Goal: Information Seeking & Learning: Learn about a topic

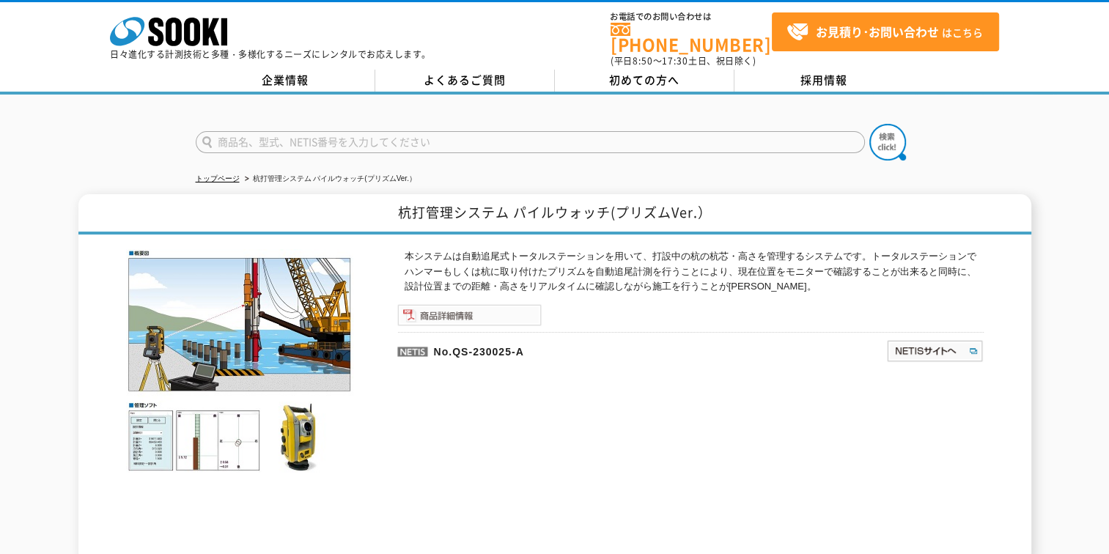
click at [485, 306] on img at bounding box center [469, 315] width 144 height 22
click at [213, 174] on link "トップページ" at bounding box center [218, 178] width 44 height 8
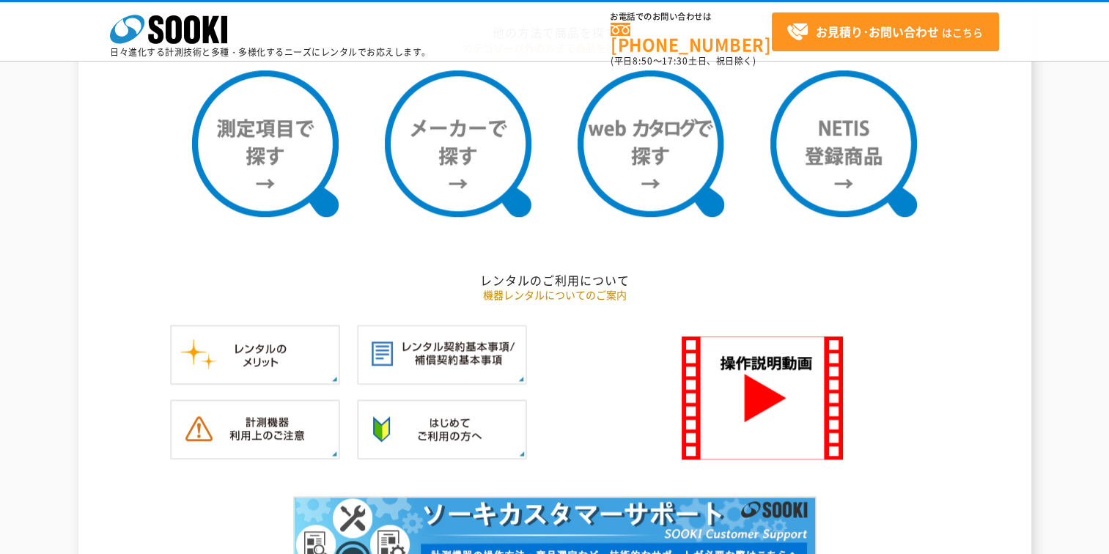
scroll to position [1172, 0]
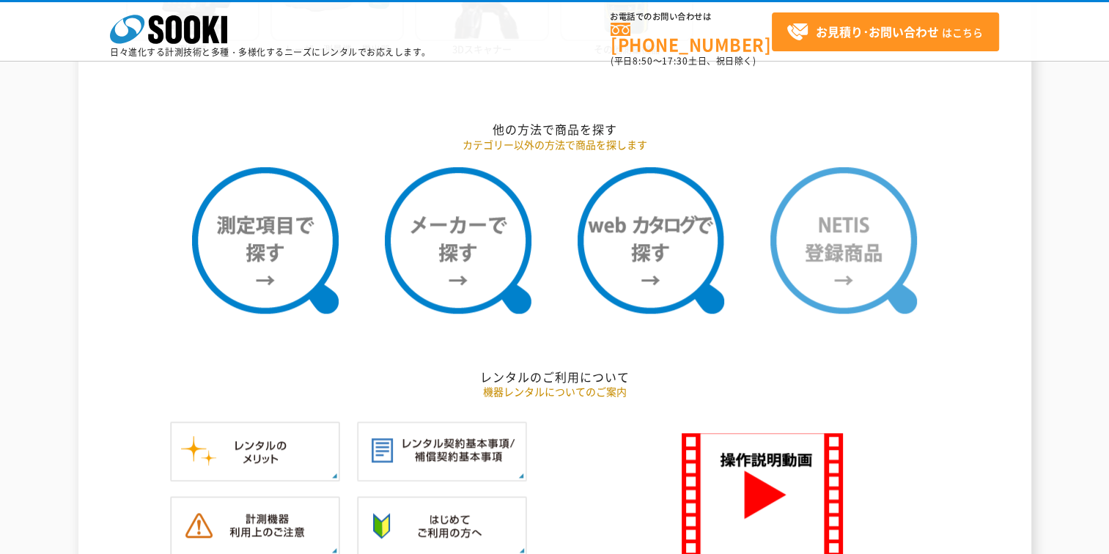
click at [833, 223] on img at bounding box center [843, 240] width 147 height 147
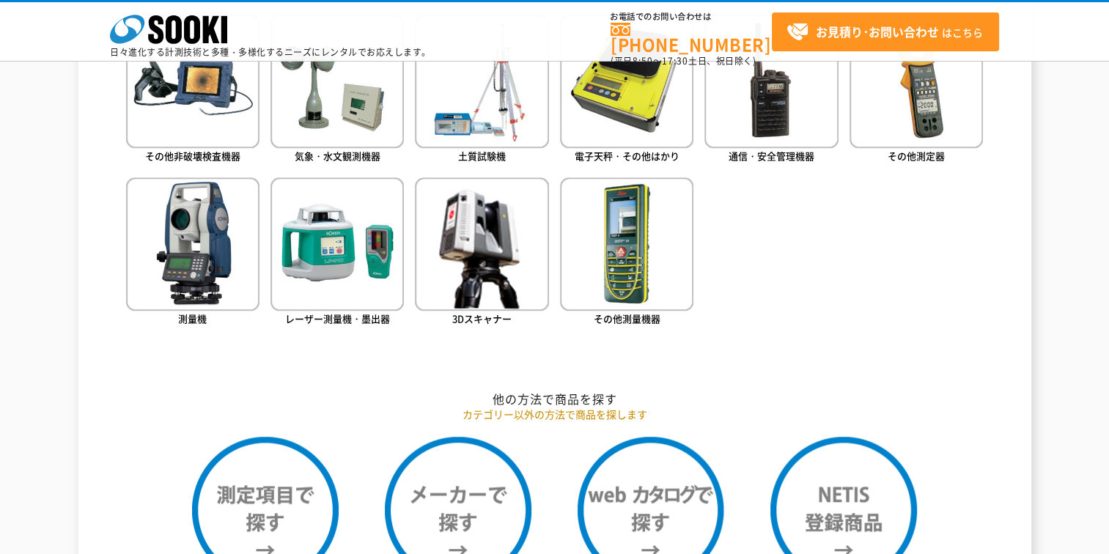
scroll to position [905, 0]
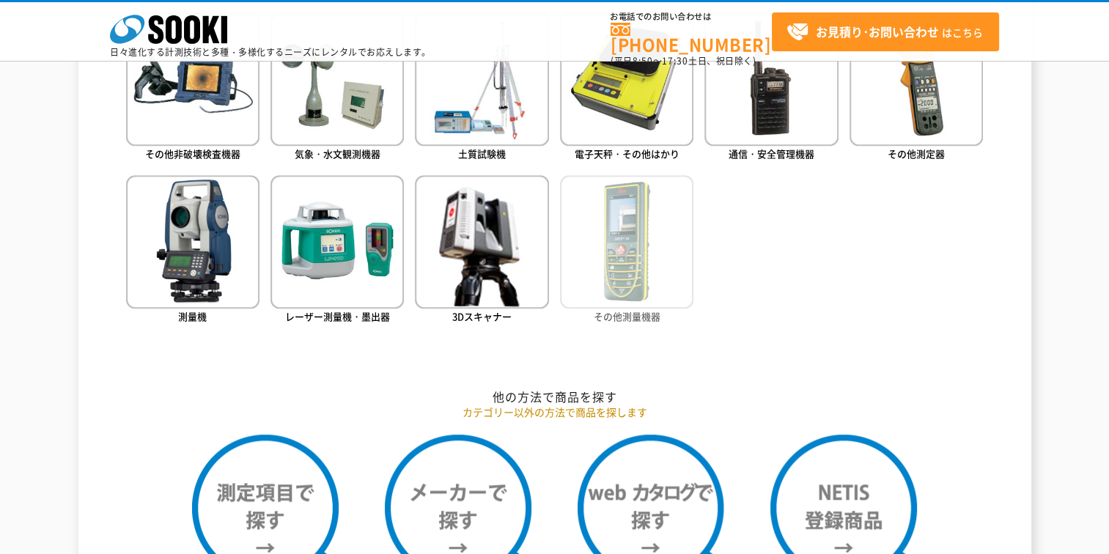
click at [642, 320] on span "その他測量機器" at bounding box center [627, 316] width 67 height 14
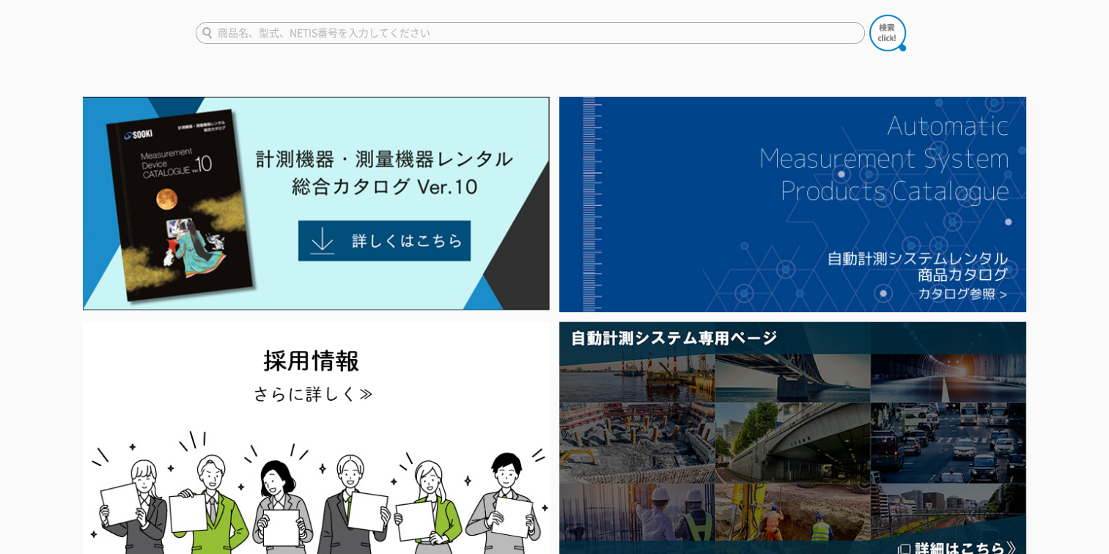
scroll to position [0, 0]
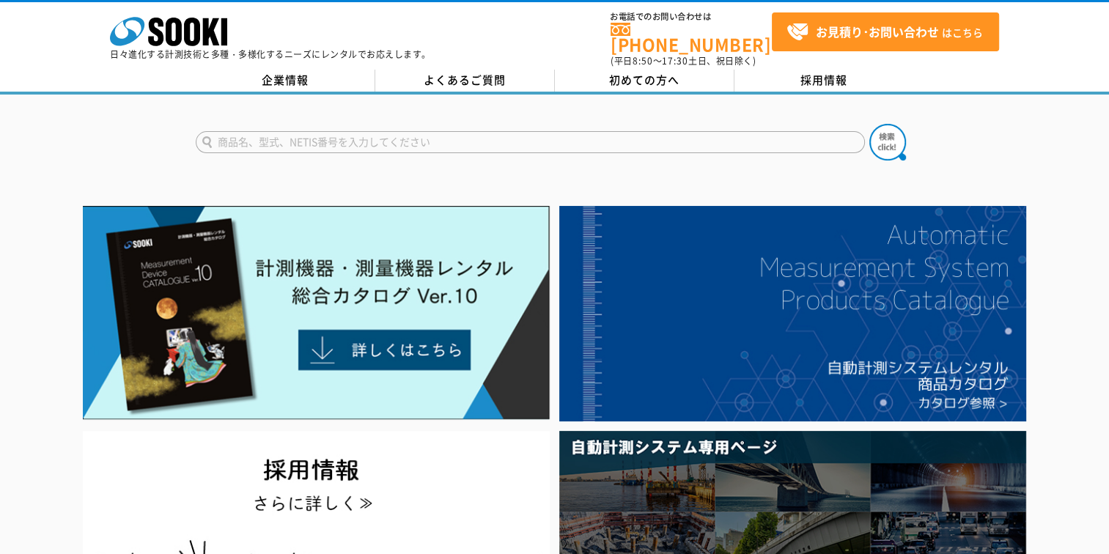
click at [263, 131] on input "text" at bounding box center [530, 142] width 669 height 22
type input "パイル"
click at [869, 124] on button at bounding box center [887, 142] width 37 height 37
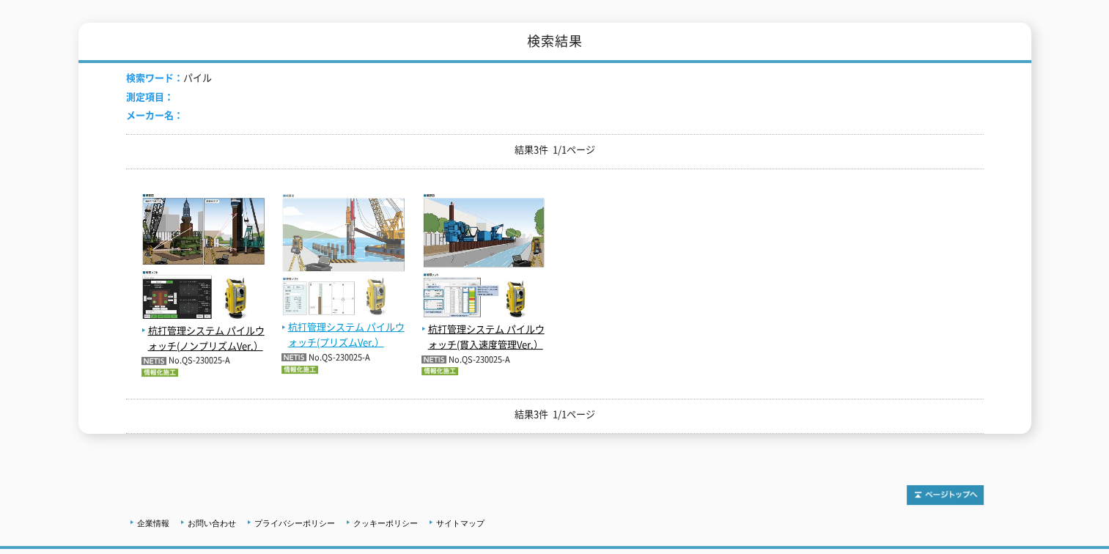
scroll to position [293, 0]
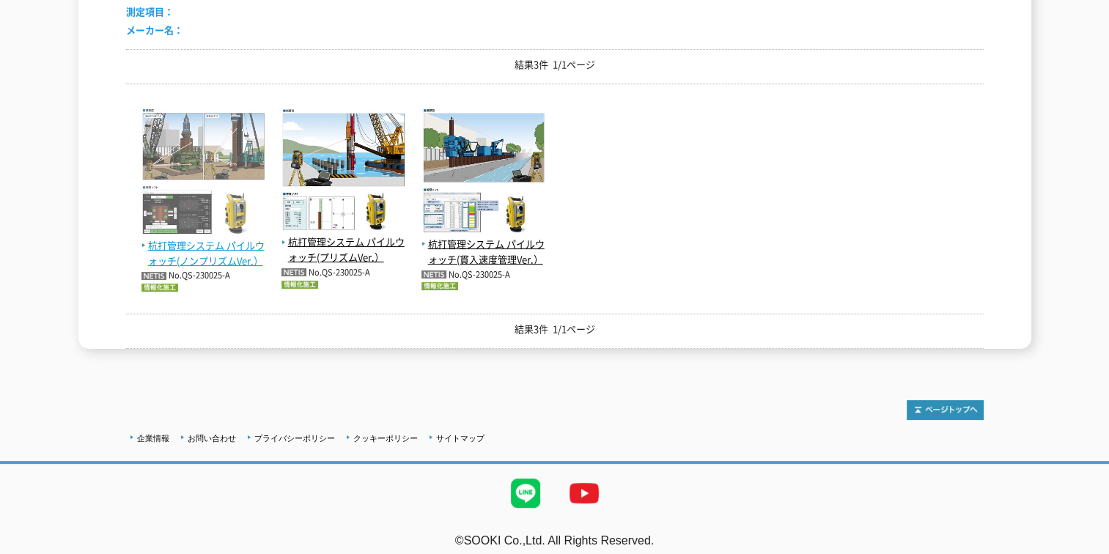
click at [229, 238] on span "杭打管理システム パイルウォッチ(ノンプリズムVer.）" at bounding box center [203, 253] width 125 height 31
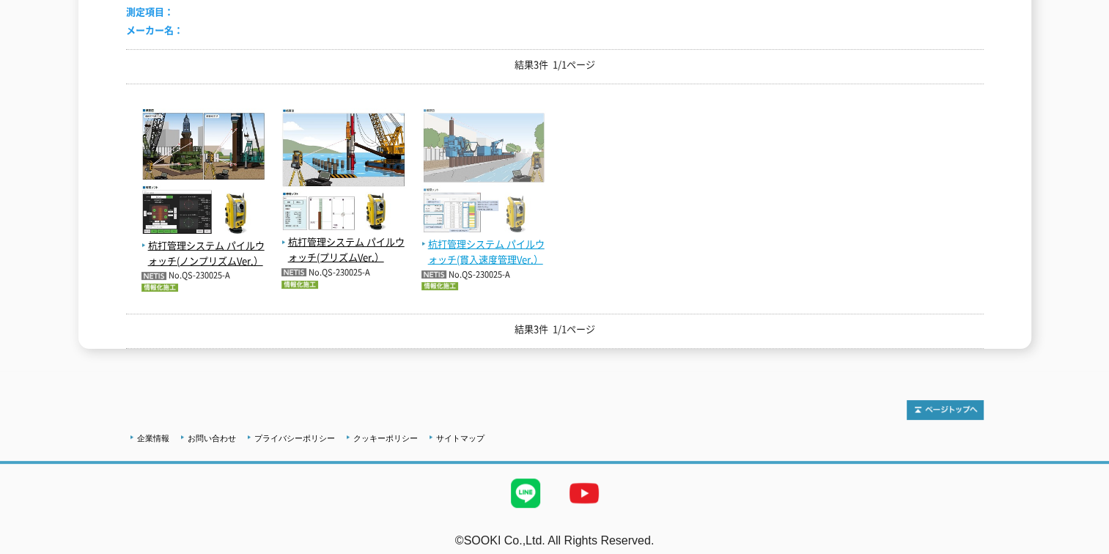
click at [473, 237] on span "杭打管理システム パイルウォッチ(貫入速度管理Ver.）" at bounding box center [483, 252] width 125 height 31
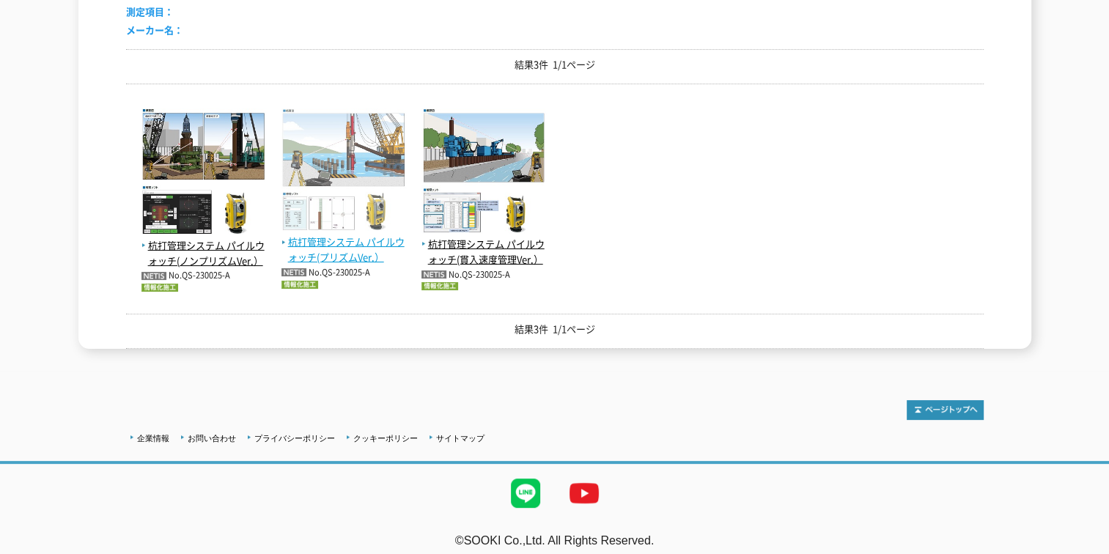
click at [348, 234] on span "杭打管理システム パイルウォッチ(プリズムVer.）" at bounding box center [343, 249] width 125 height 31
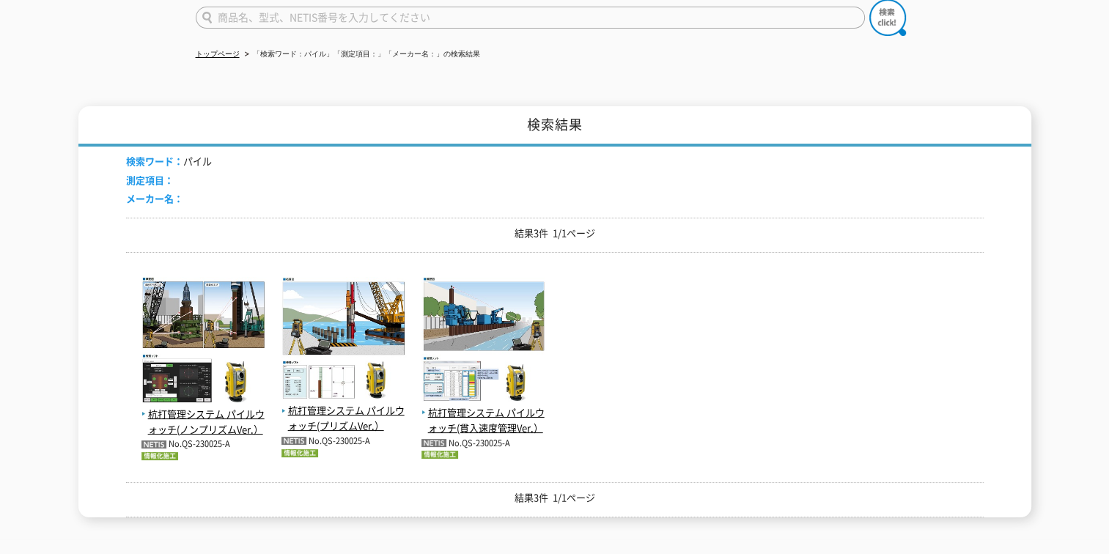
scroll to position [0, 0]
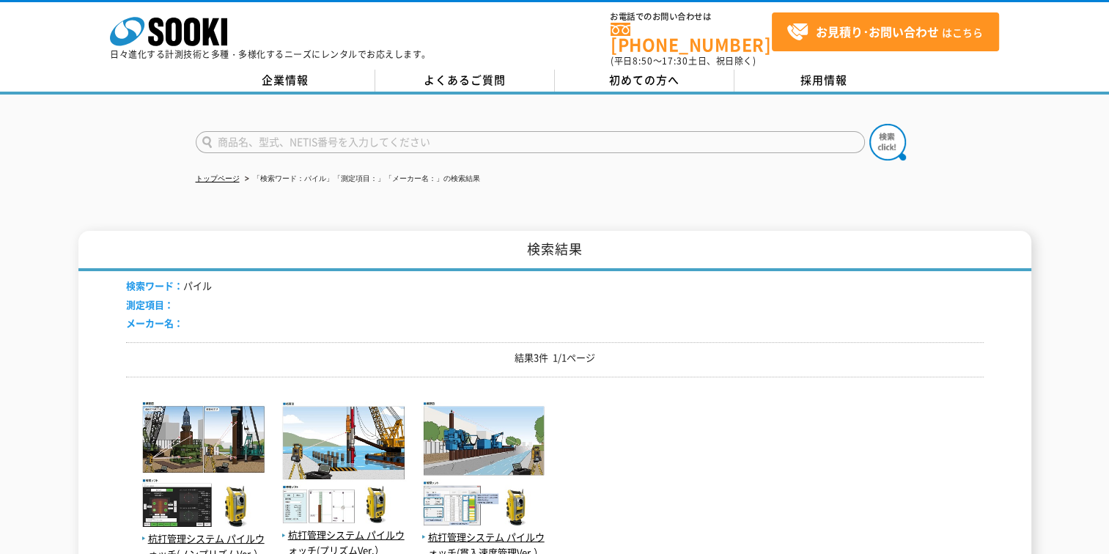
click at [246, 131] on input "text" at bounding box center [530, 142] width 669 height 22
type input "杭打設"
click at [869, 124] on button at bounding box center [887, 142] width 37 height 37
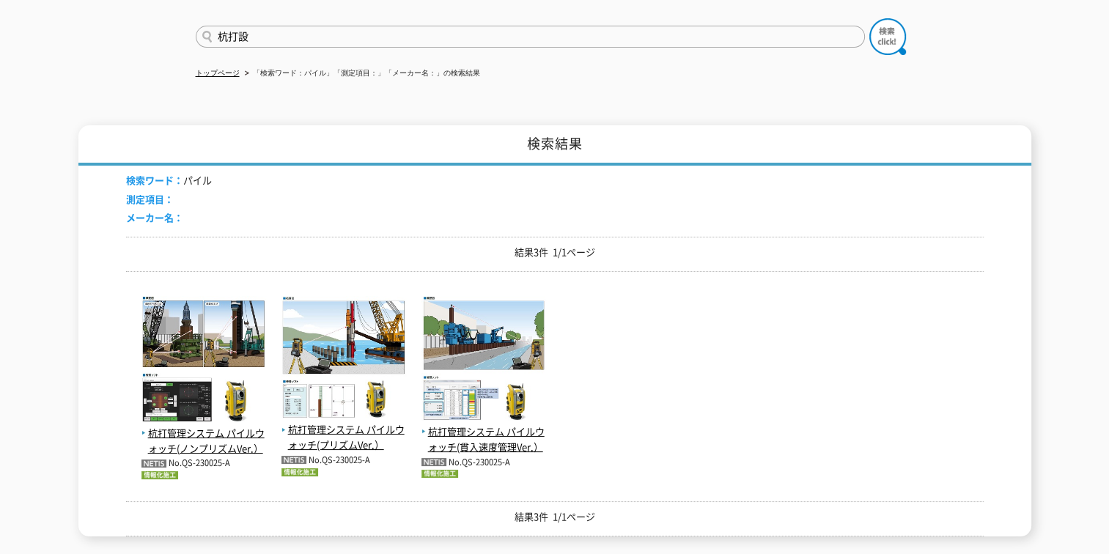
scroll to position [220, 0]
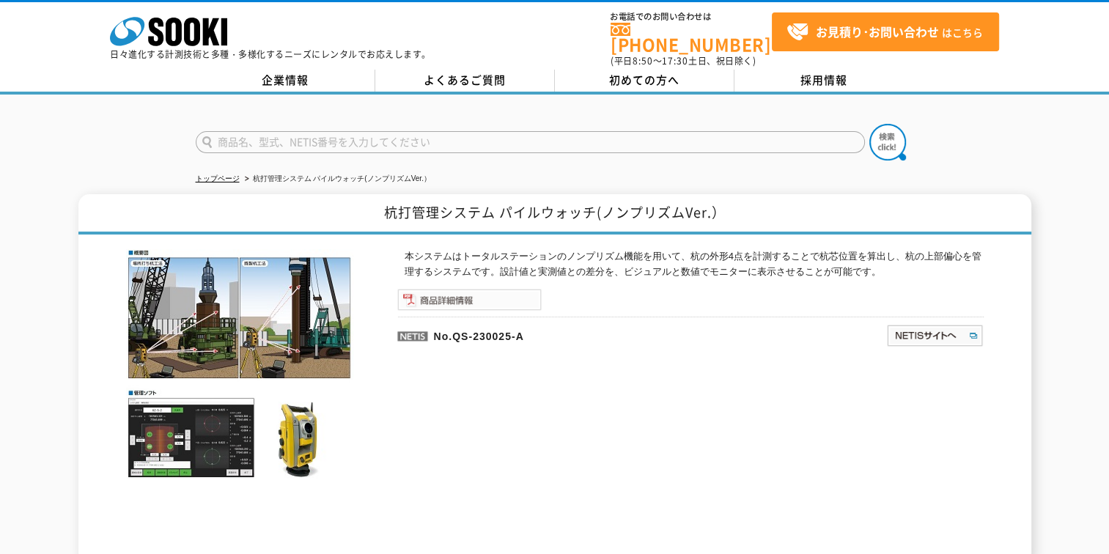
click at [444, 292] on img at bounding box center [469, 300] width 144 height 22
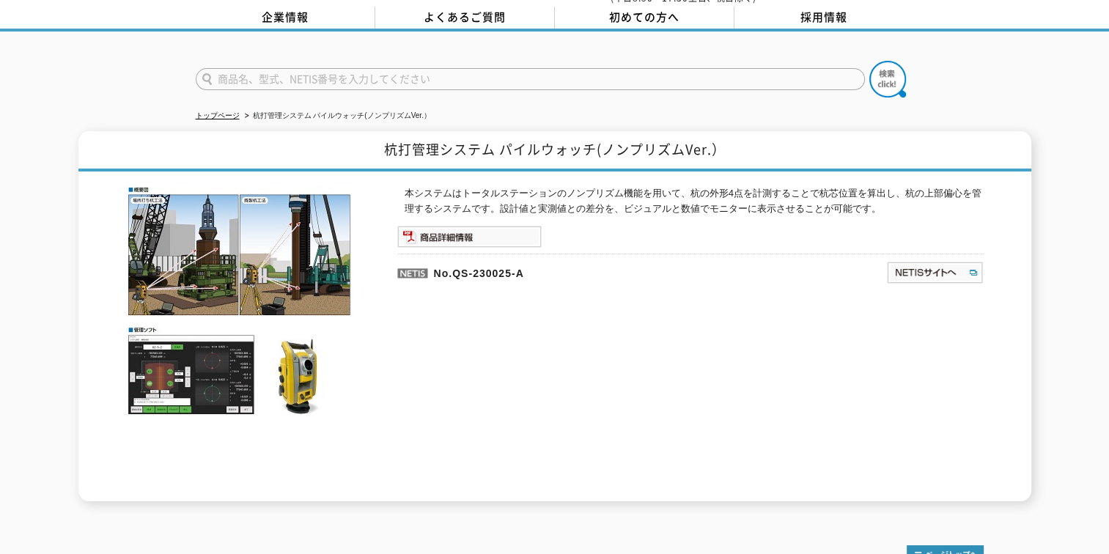
scroll to position [147, 0]
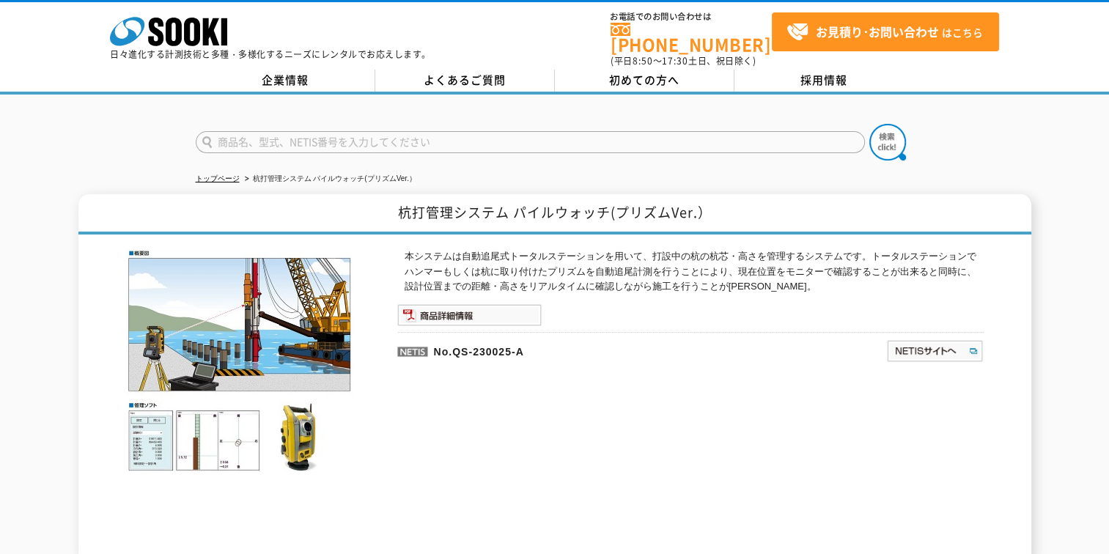
click at [262, 131] on input "text" at bounding box center [530, 142] width 669 height 22
type input "お"
type input "パイルナビ"
click at [869, 124] on button at bounding box center [887, 142] width 37 height 37
